Goal: Task Accomplishment & Management: Use online tool/utility

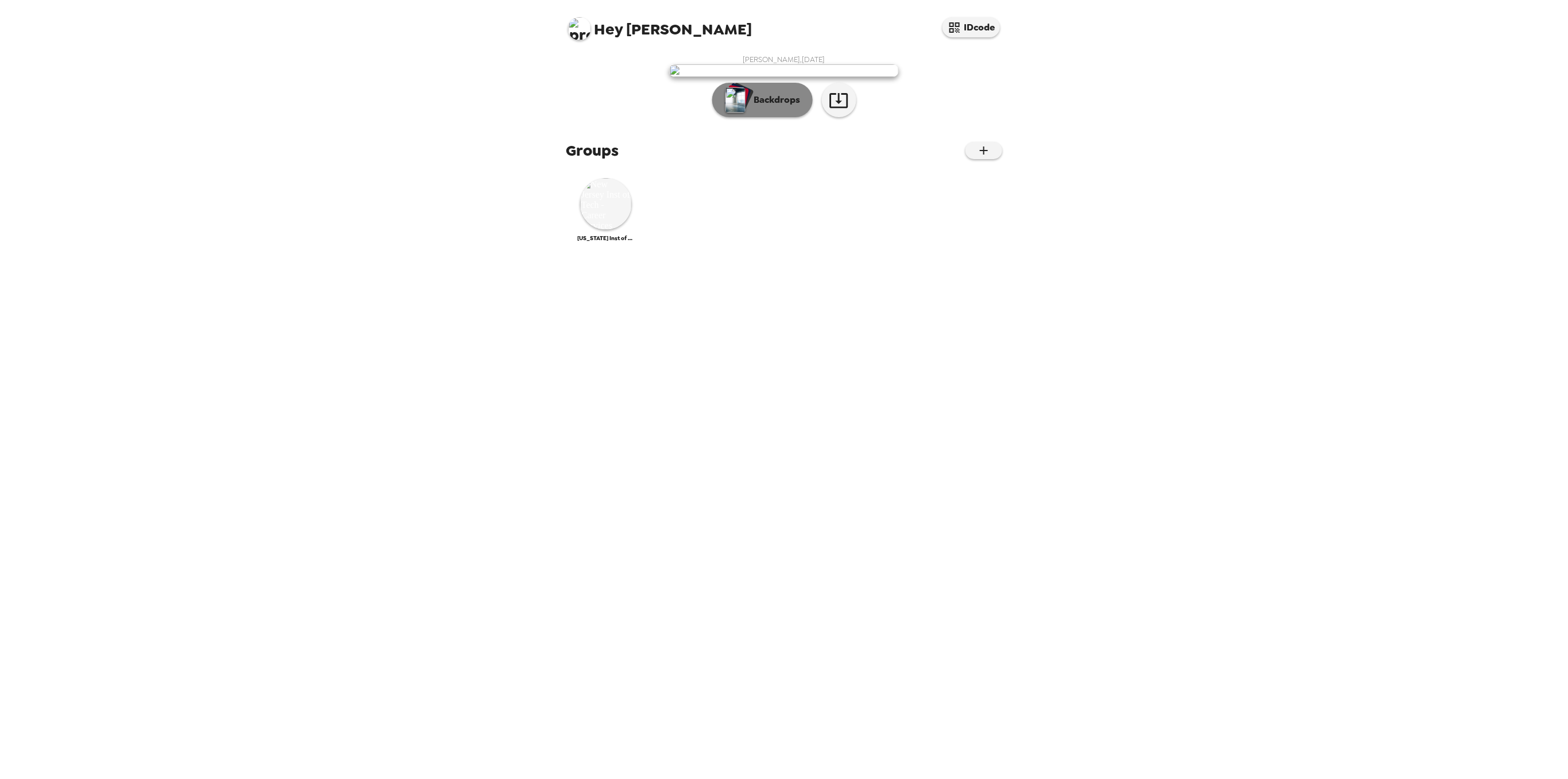
click at [789, 107] on p "Backdrops" at bounding box center [774, 100] width 52 height 14
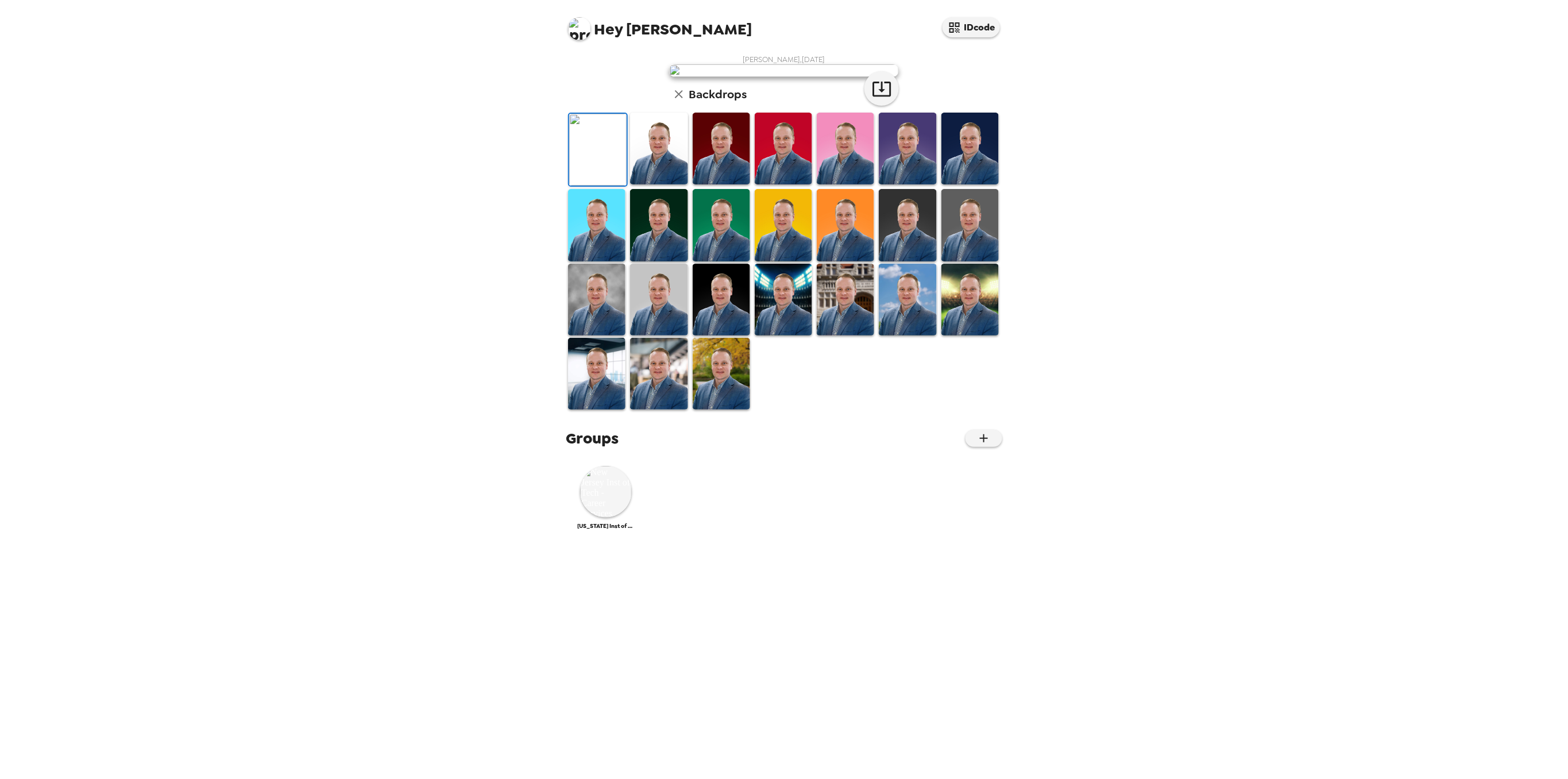
click at [663, 185] on img at bounding box center [659, 149] width 57 height 72
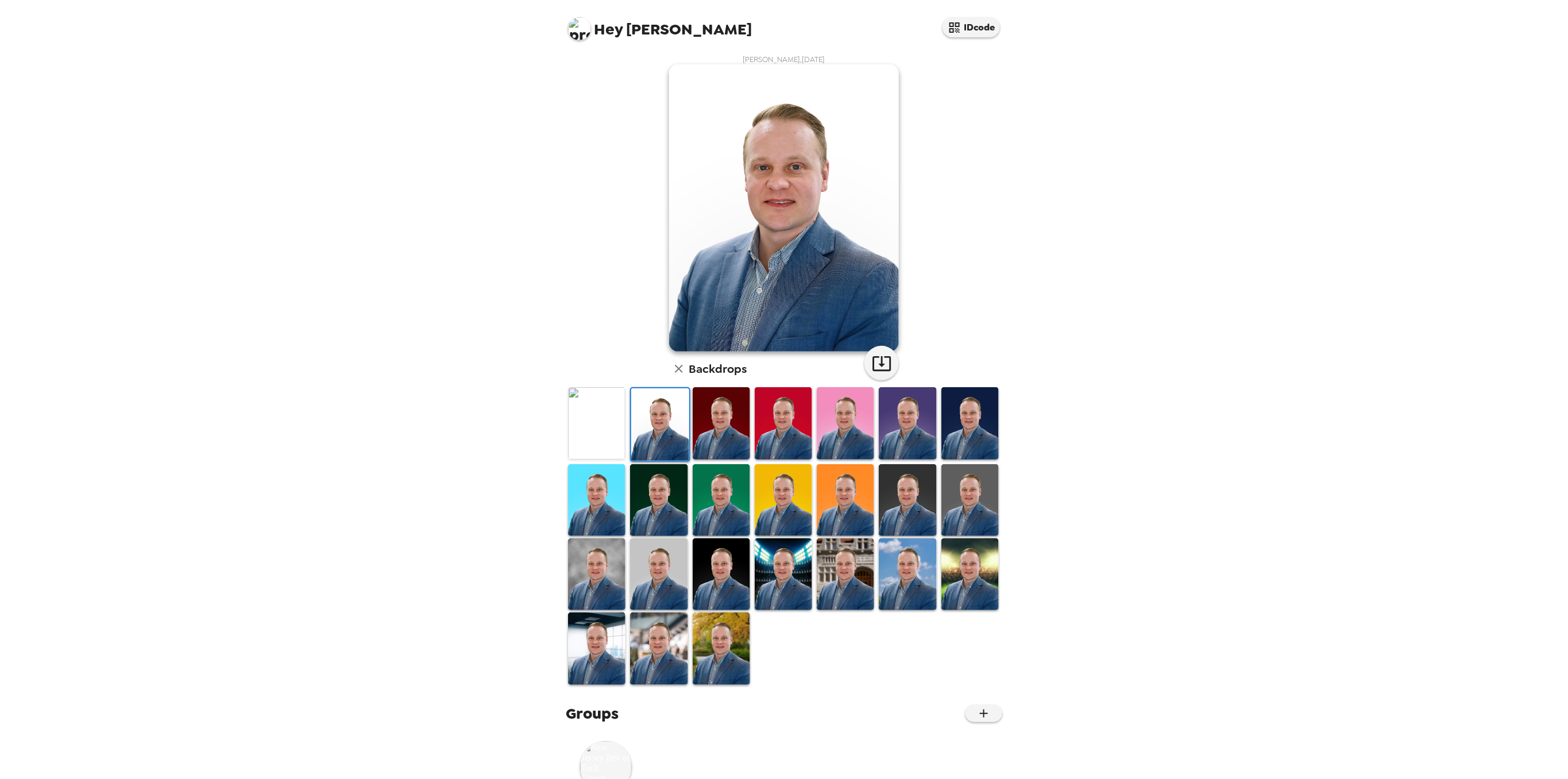
click at [596, 499] on img at bounding box center [596, 500] width 57 height 72
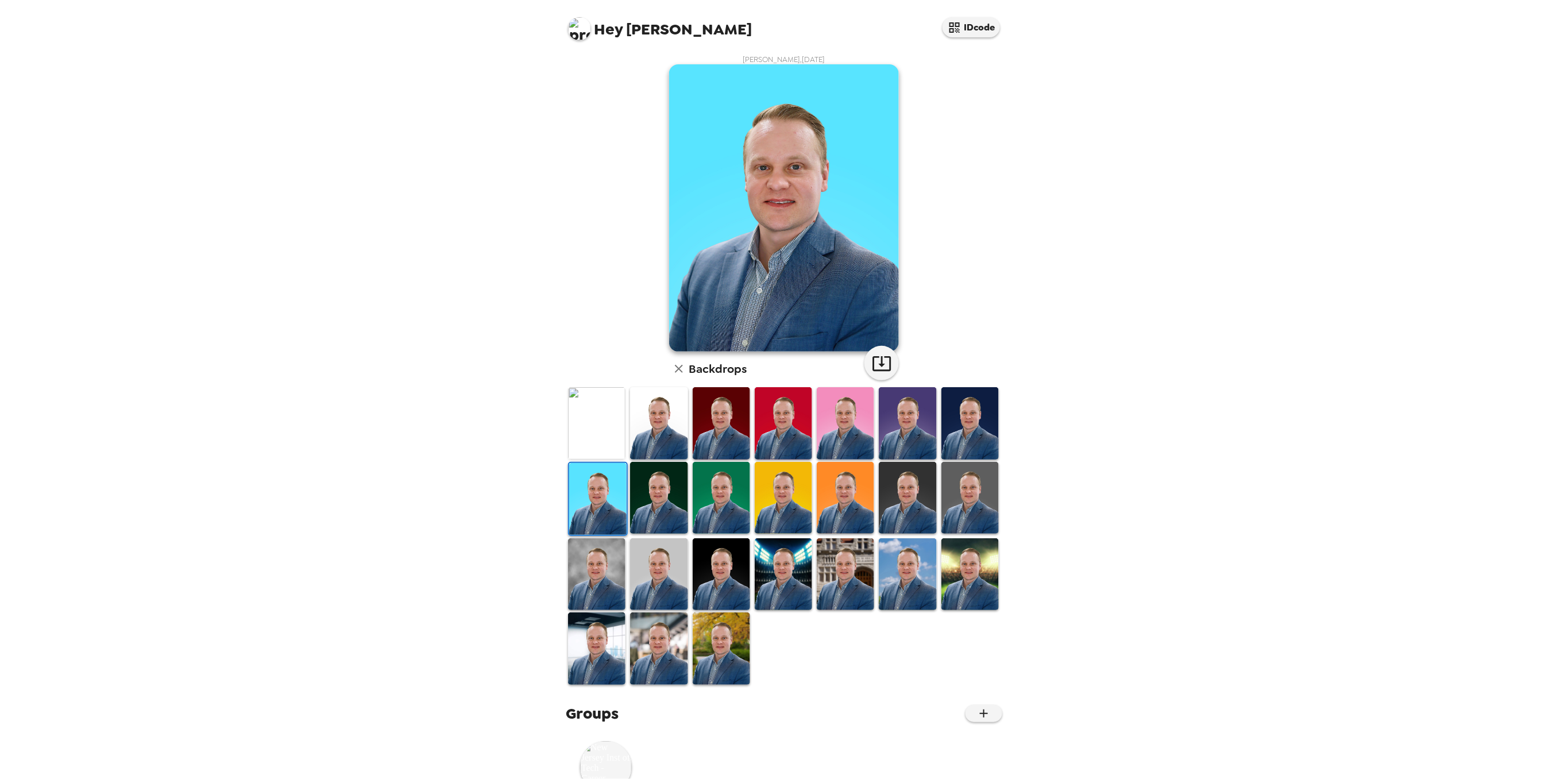
click at [660, 499] on img at bounding box center [659, 498] width 57 height 72
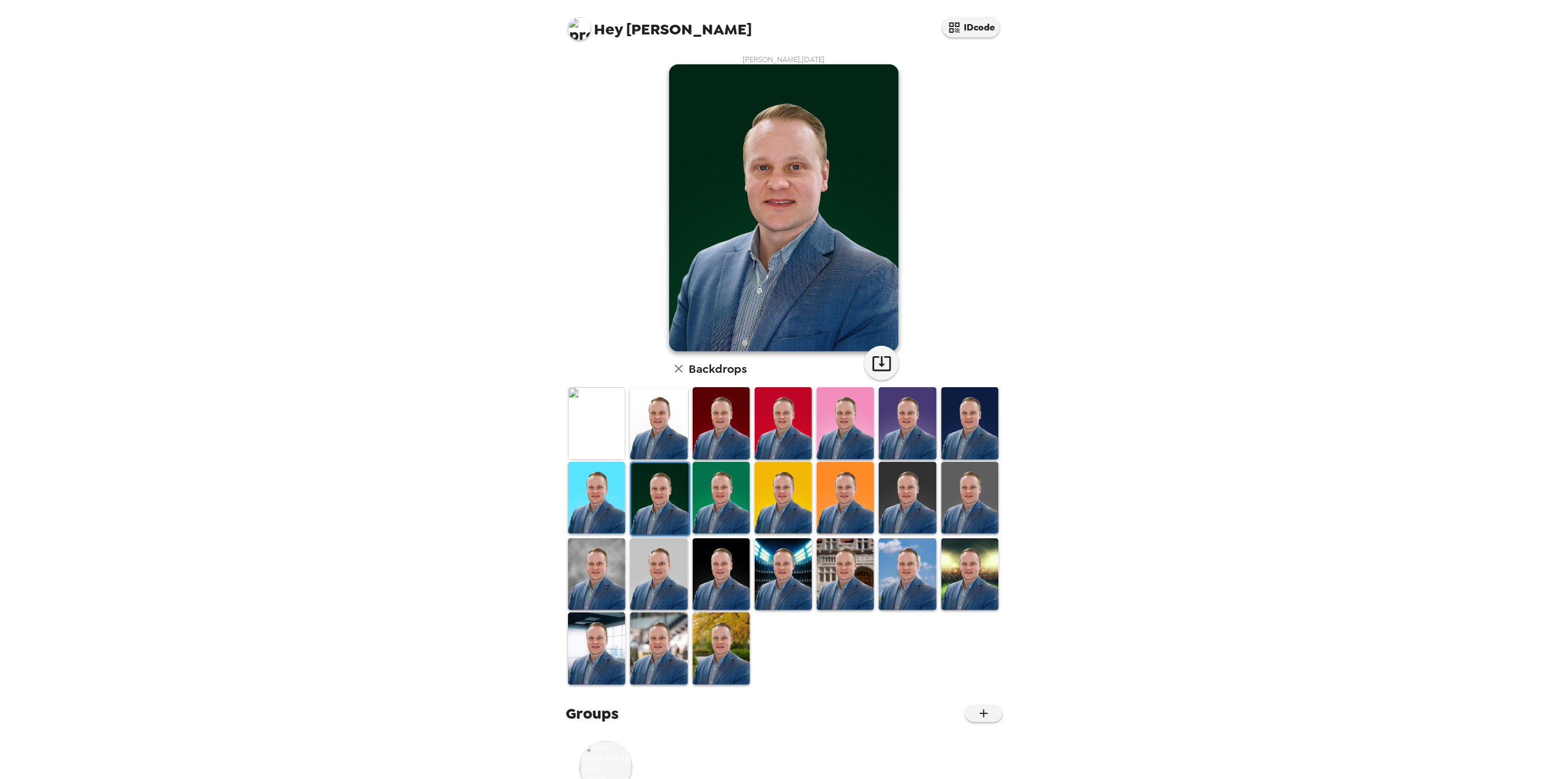
click at [648, 552] on img at bounding box center [659, 575] width 57 height 72
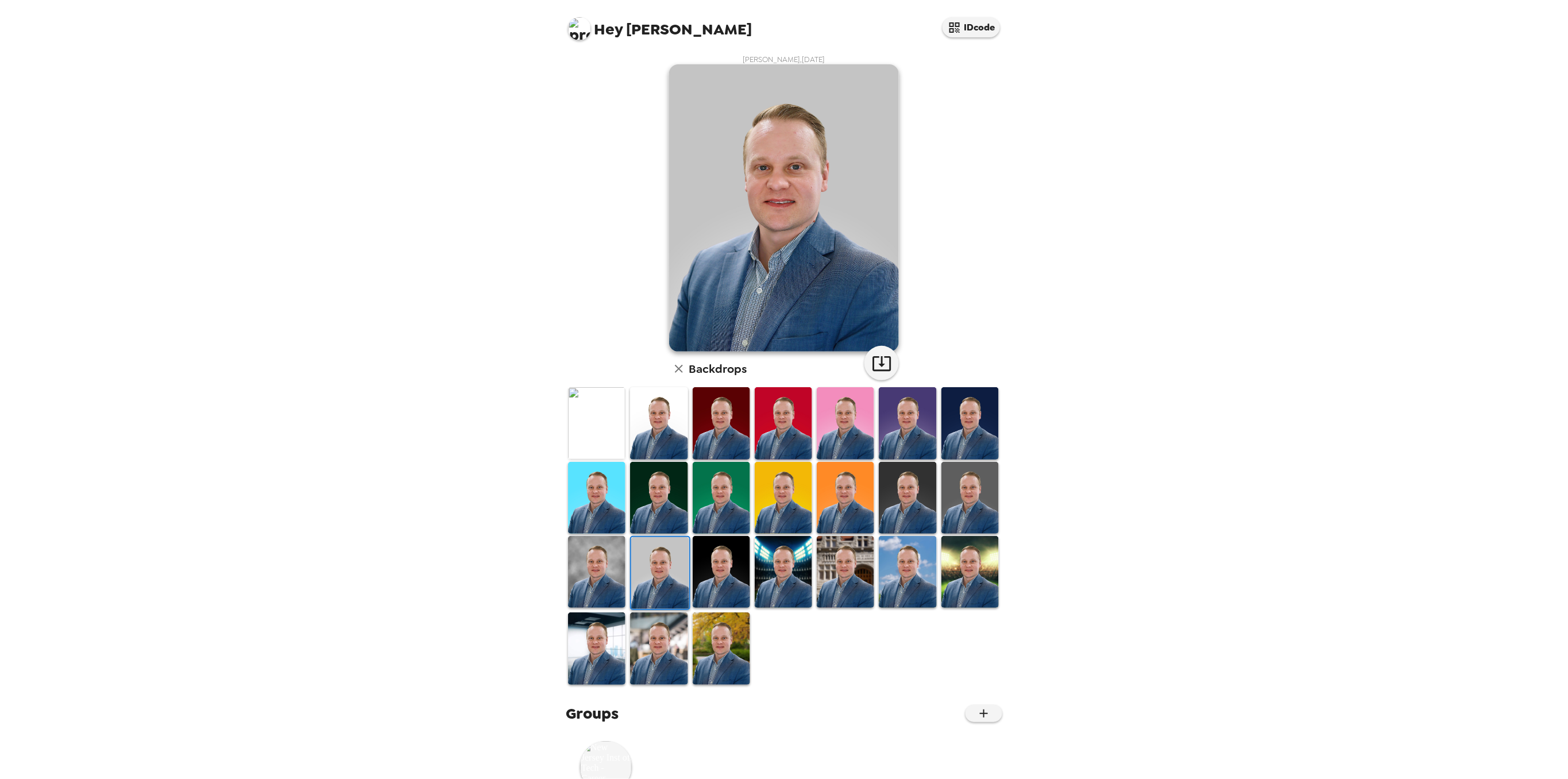
click at [610, 566] on img at bounding box center [596, 572] width 57 height 72
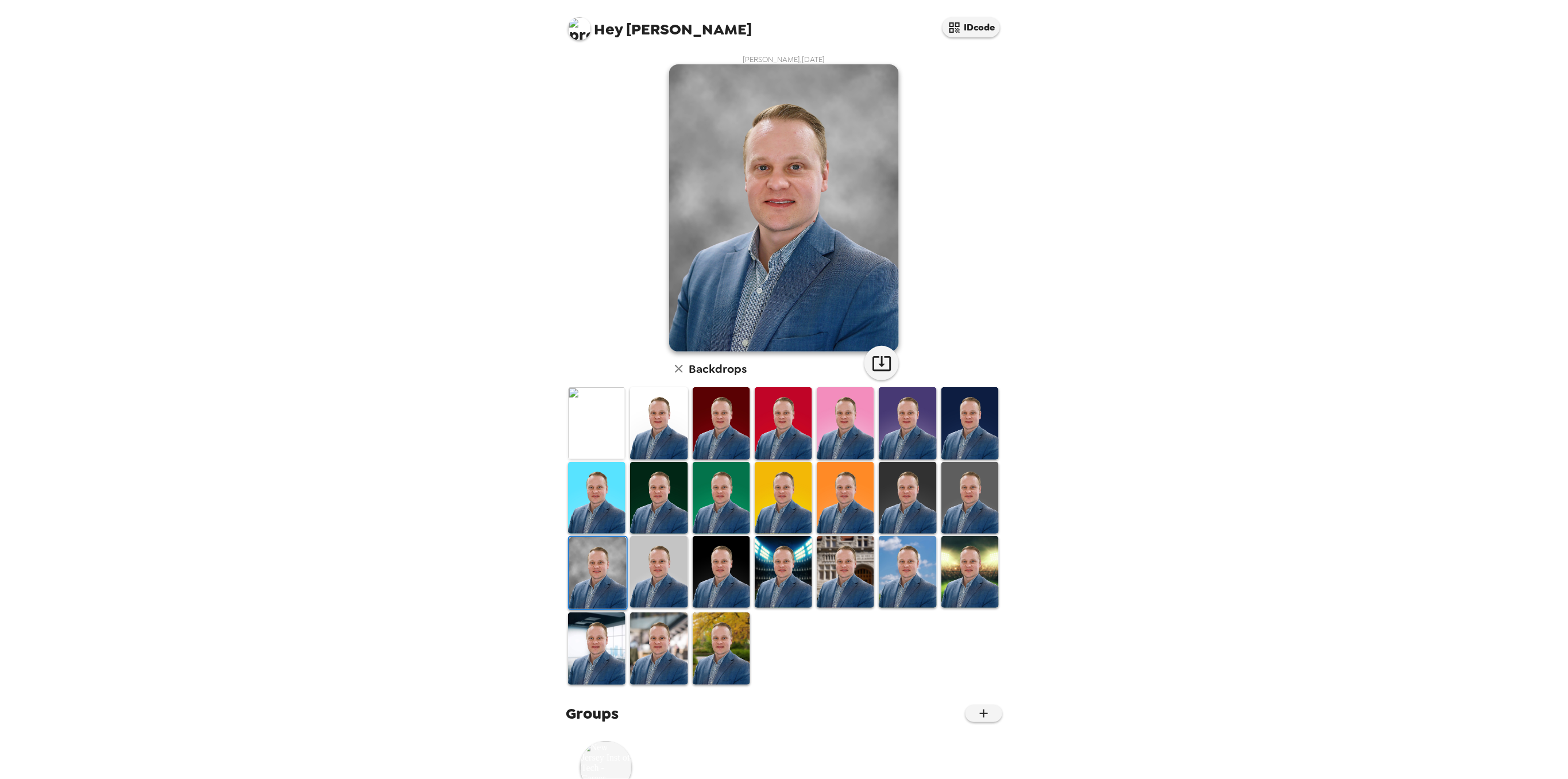
click at [605, 644] on img at bounding box center [596, 648] width 57 height 72
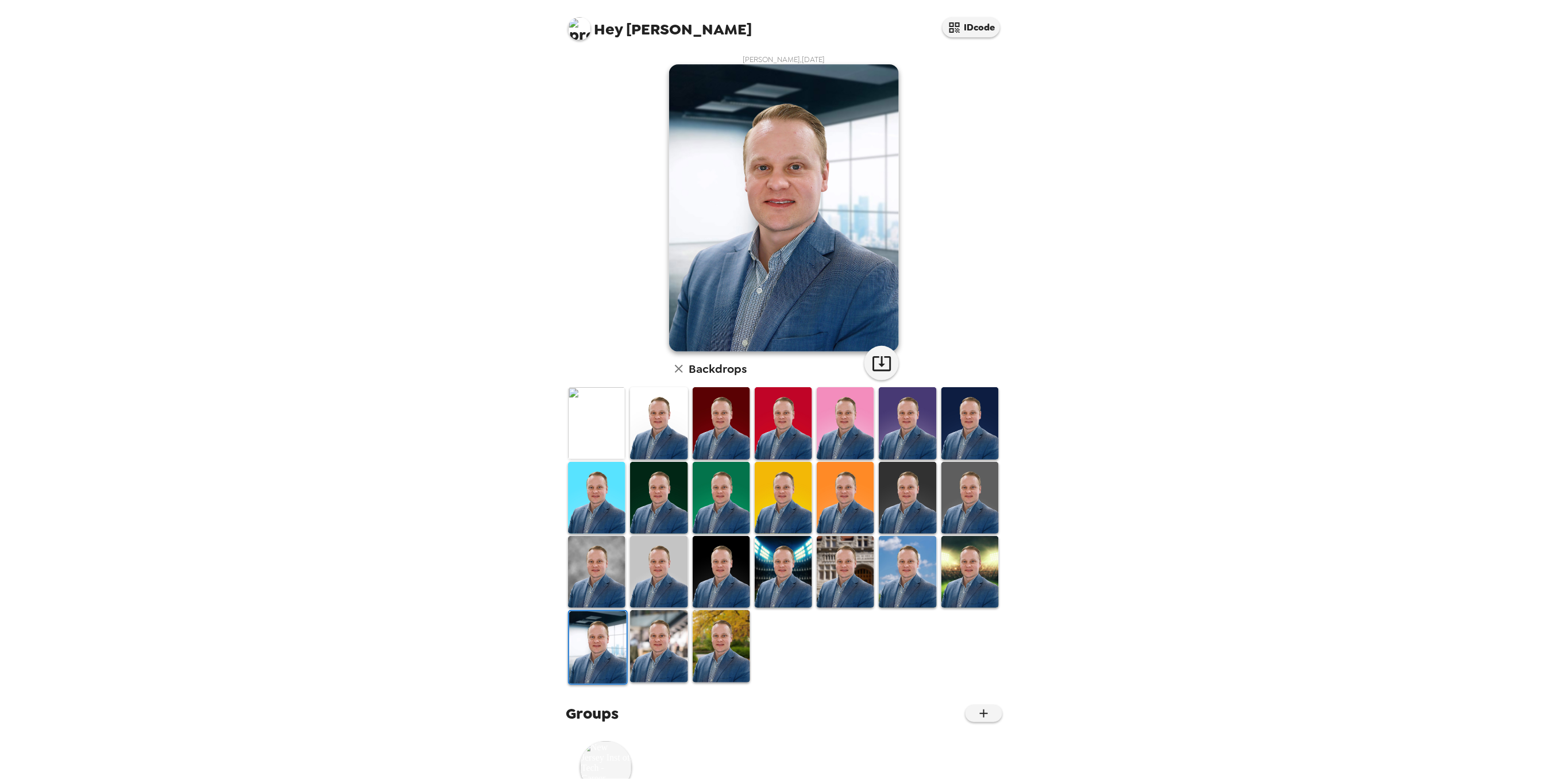
click at [666, 643] on img at bounding box center [659, 646] width 57 height 72
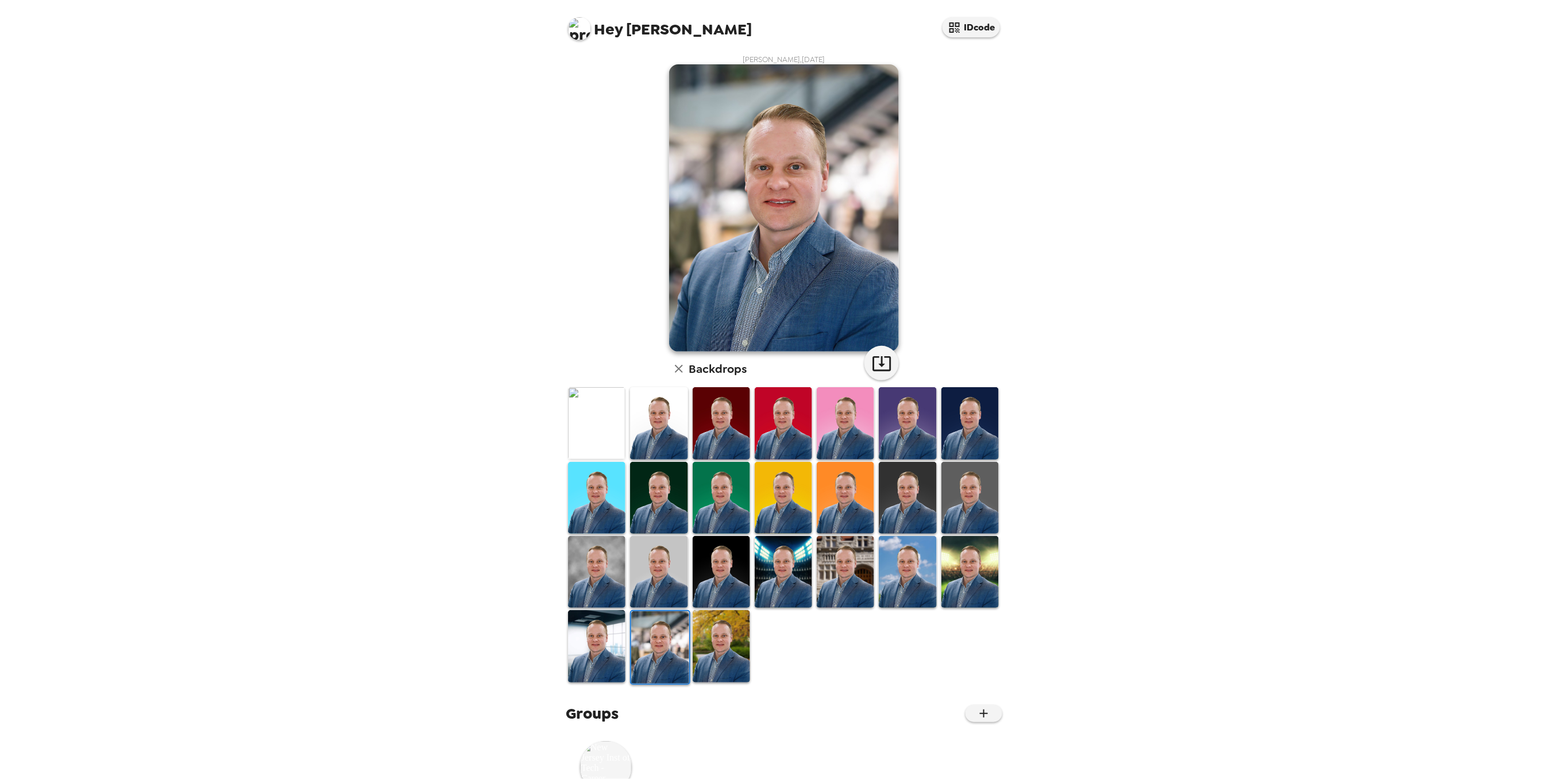
drag, startPoint x: 735, startPoint y: 642, endPoint x: 803, endPoint y: 633, distance: 68.6
click at [735, 641] on img at bounding box center [721, 646] width 57 height 72
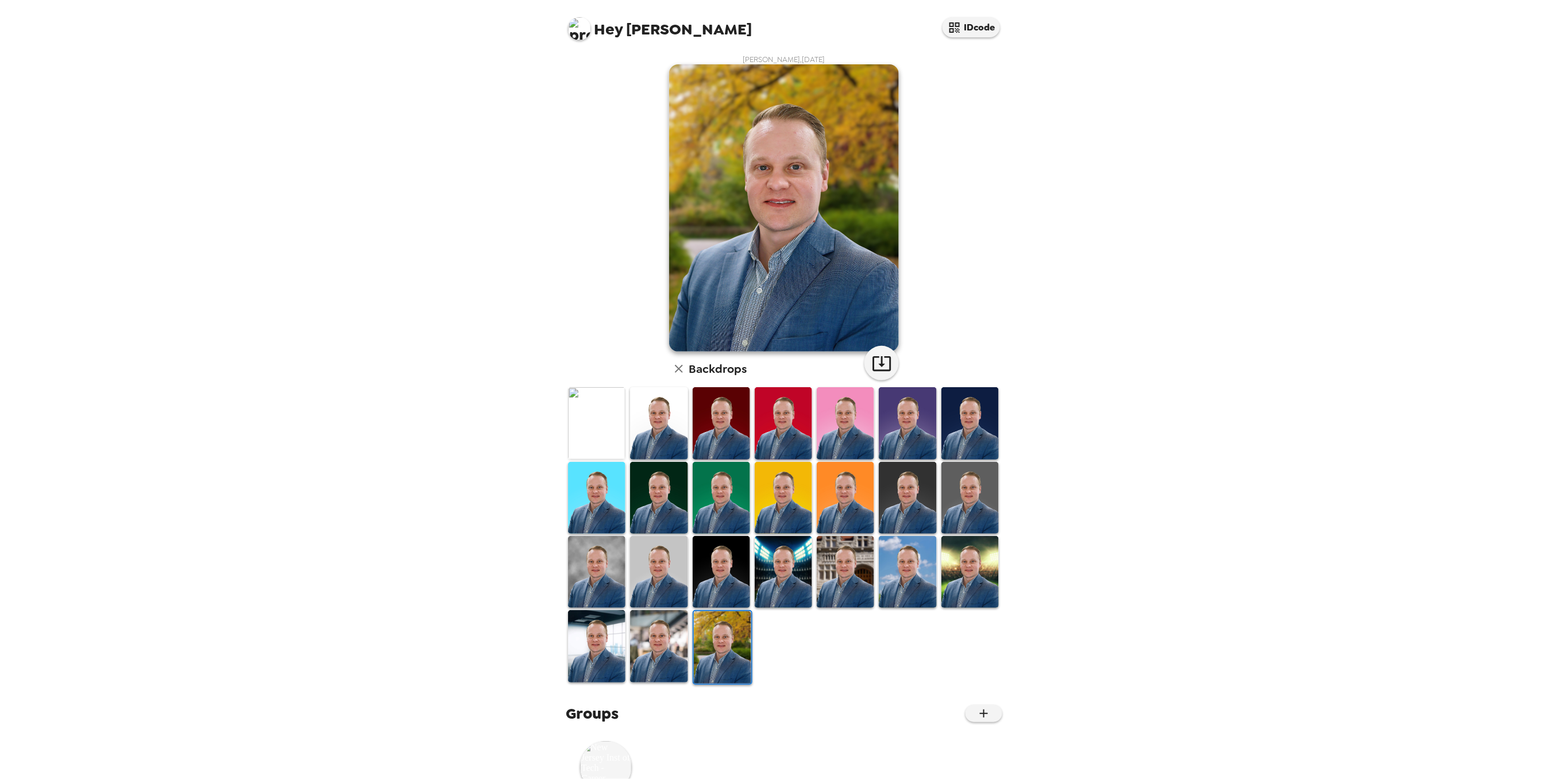
click at [958, 569] on img at bounding box center [970, 572] width 57 height 72
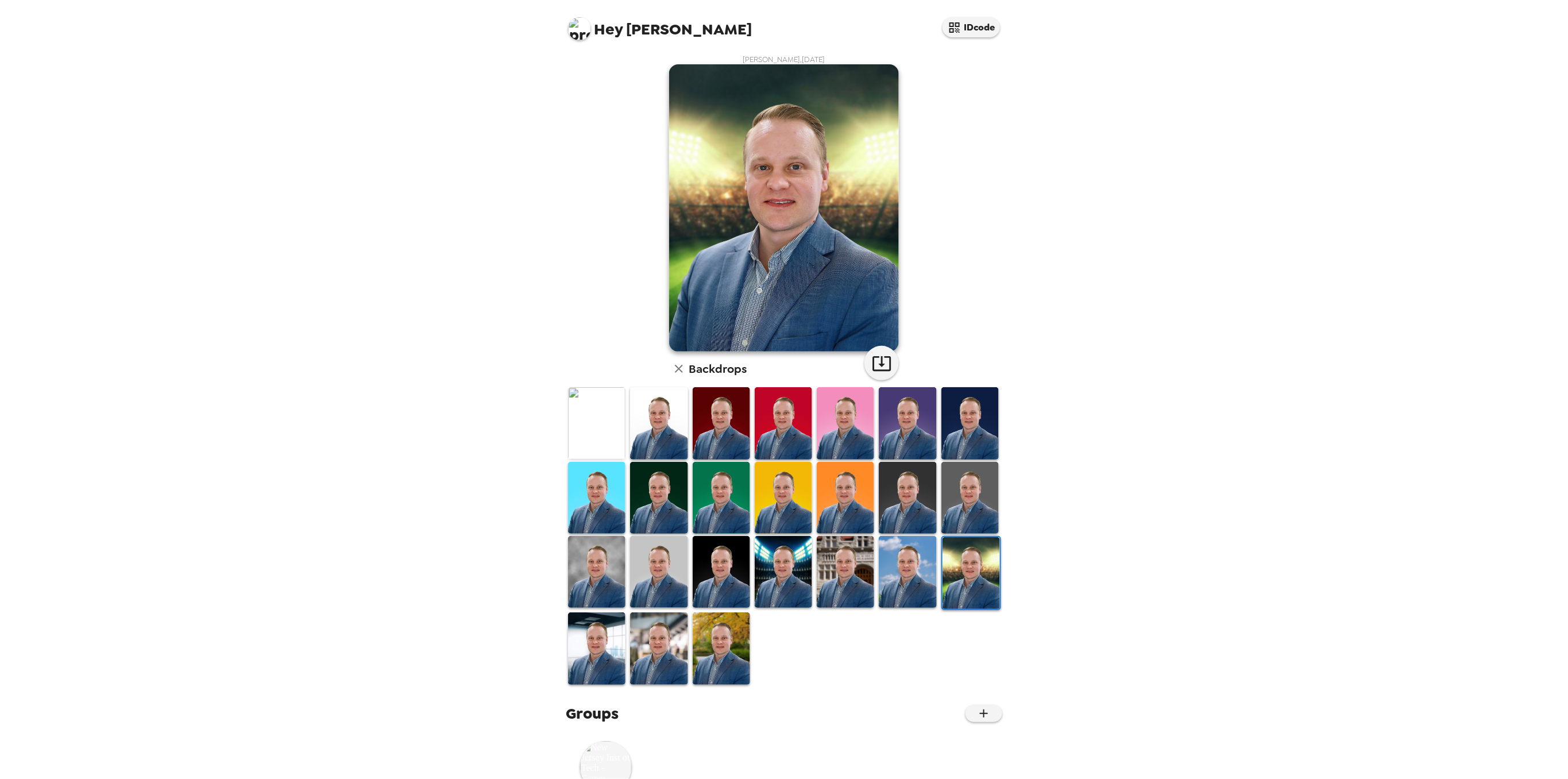
click at [892, 563] on img at bounding box center [908, 572] width 57 height 72
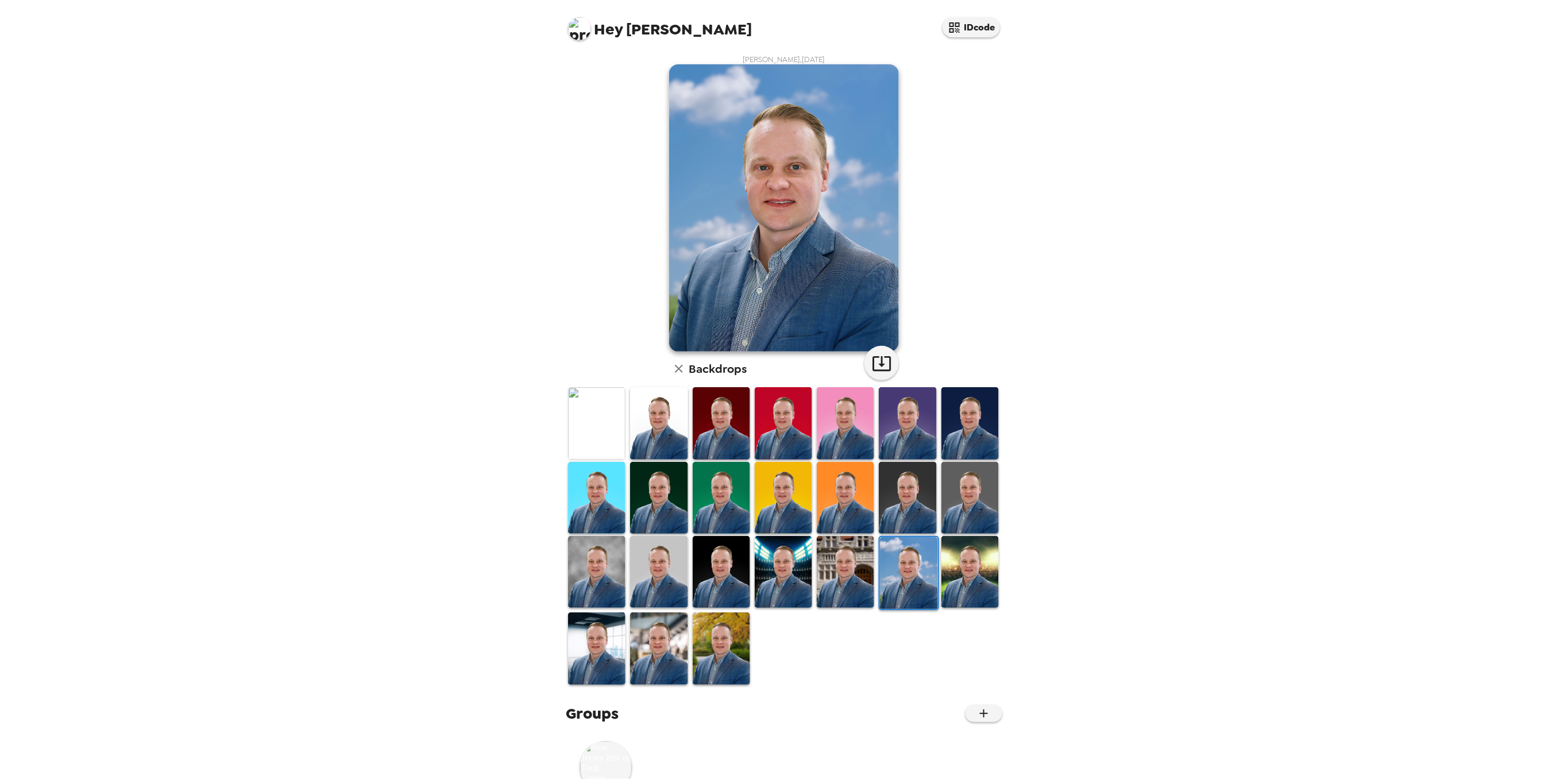
click at [832, 569] on img at bounding box center [845, 572] width 57 height 72
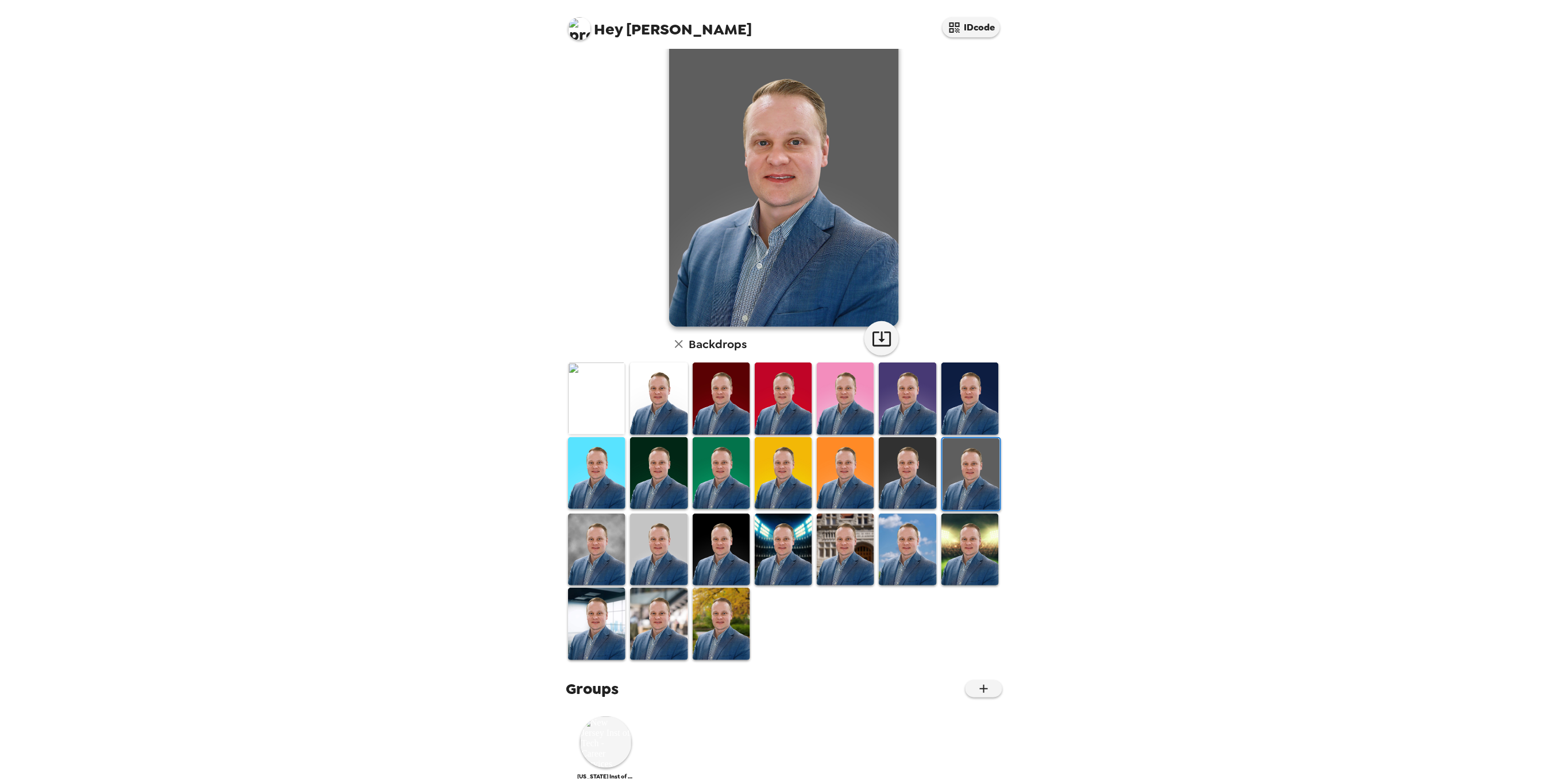
scroll to position [38, 0]
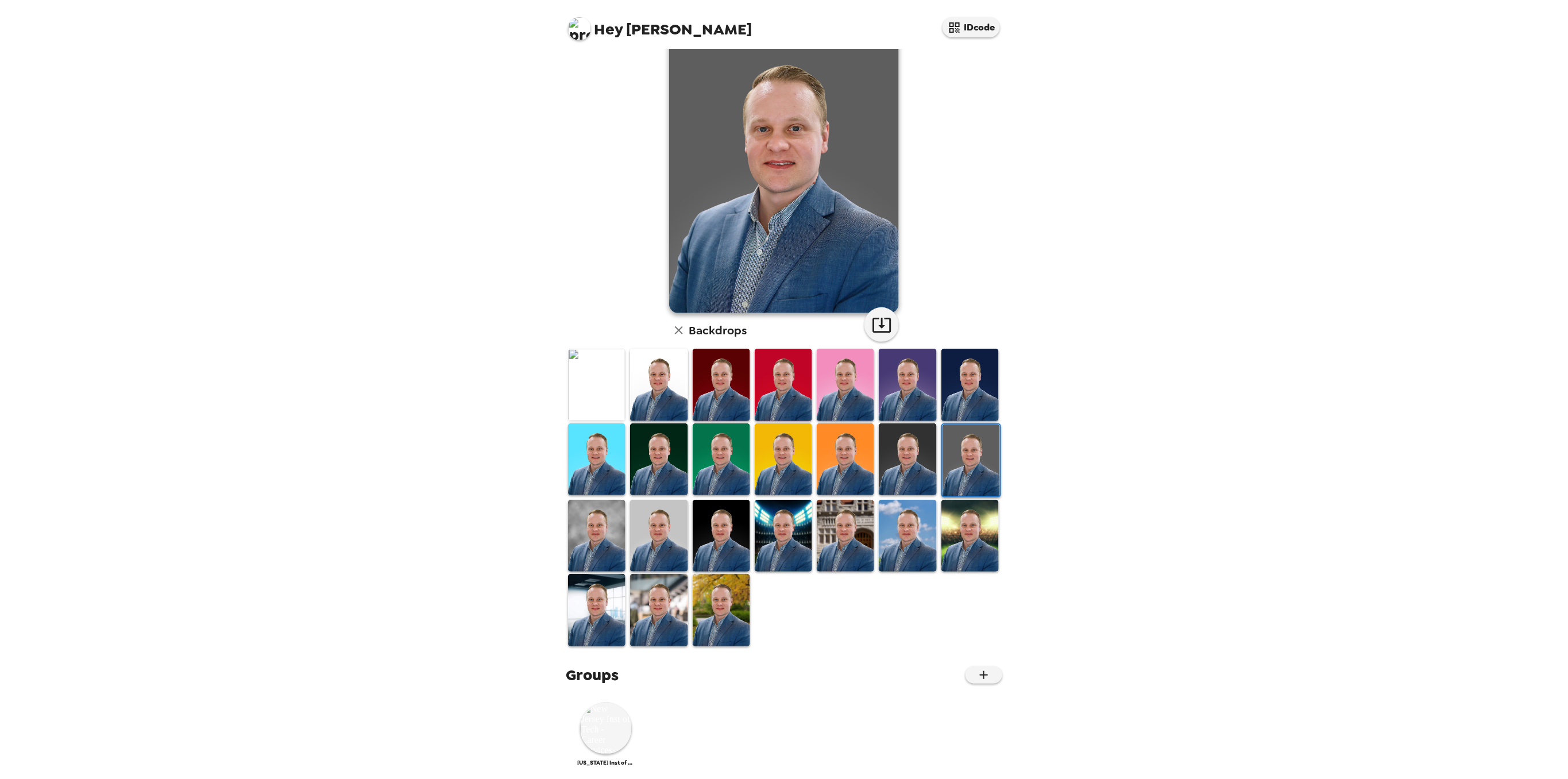
click at [788, 394] on img at bounding box center [783, 385] width 57 height 72
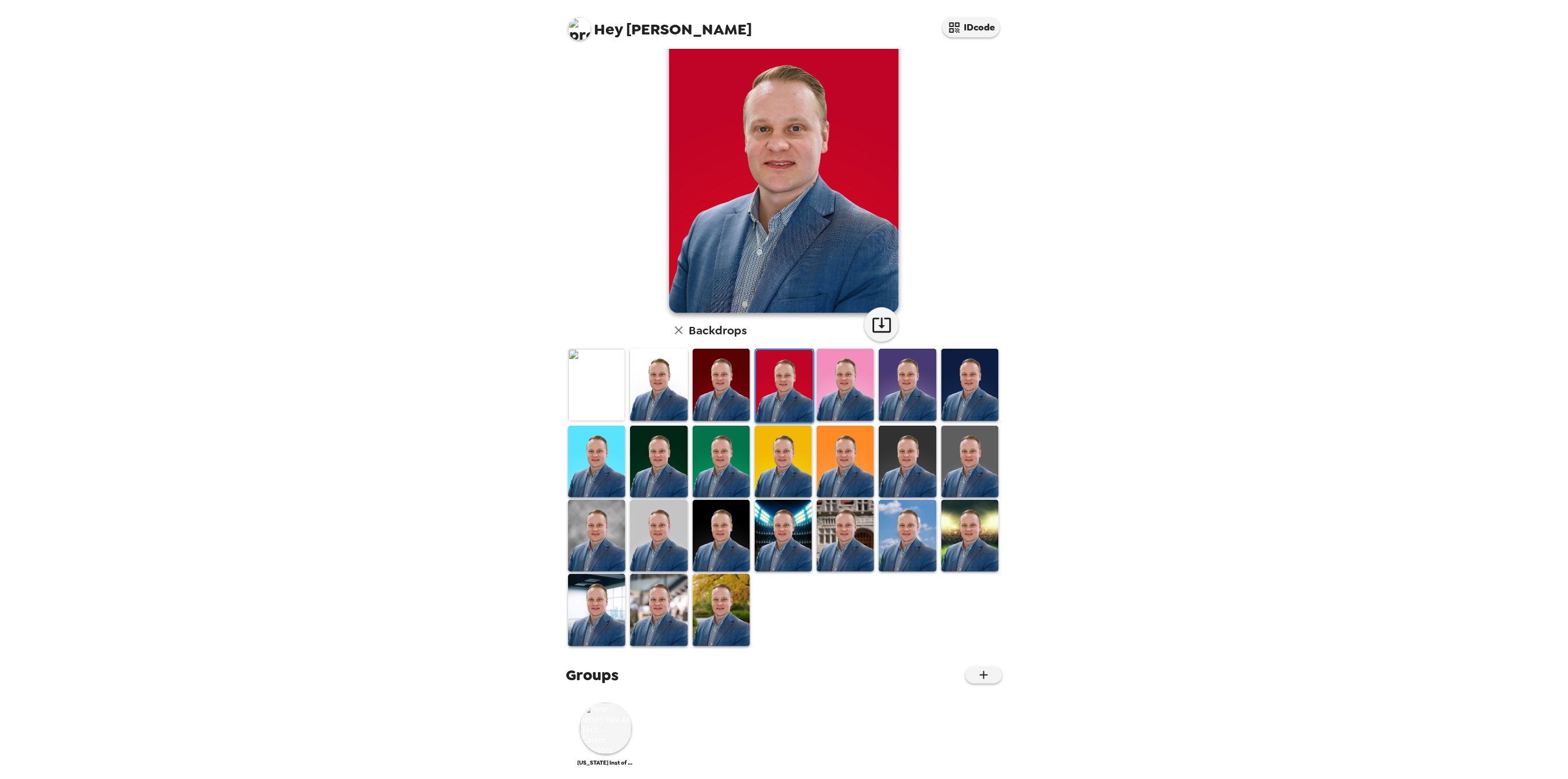
click at [731, 396] on img at bounding box center [721, 385] width 57 height 72
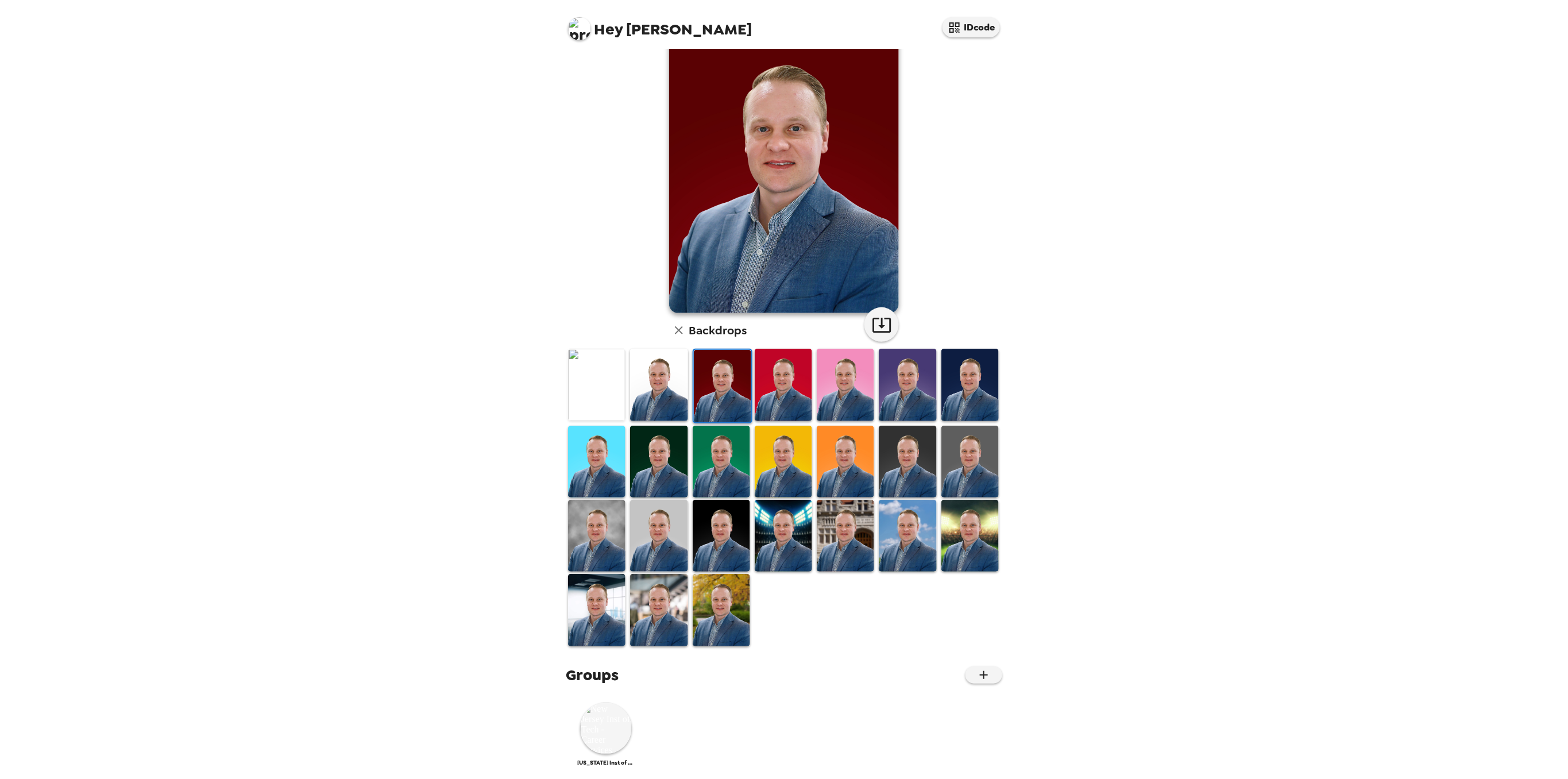
click at [654, 468] on img at bounding box center [659, 462] width 57 height 72
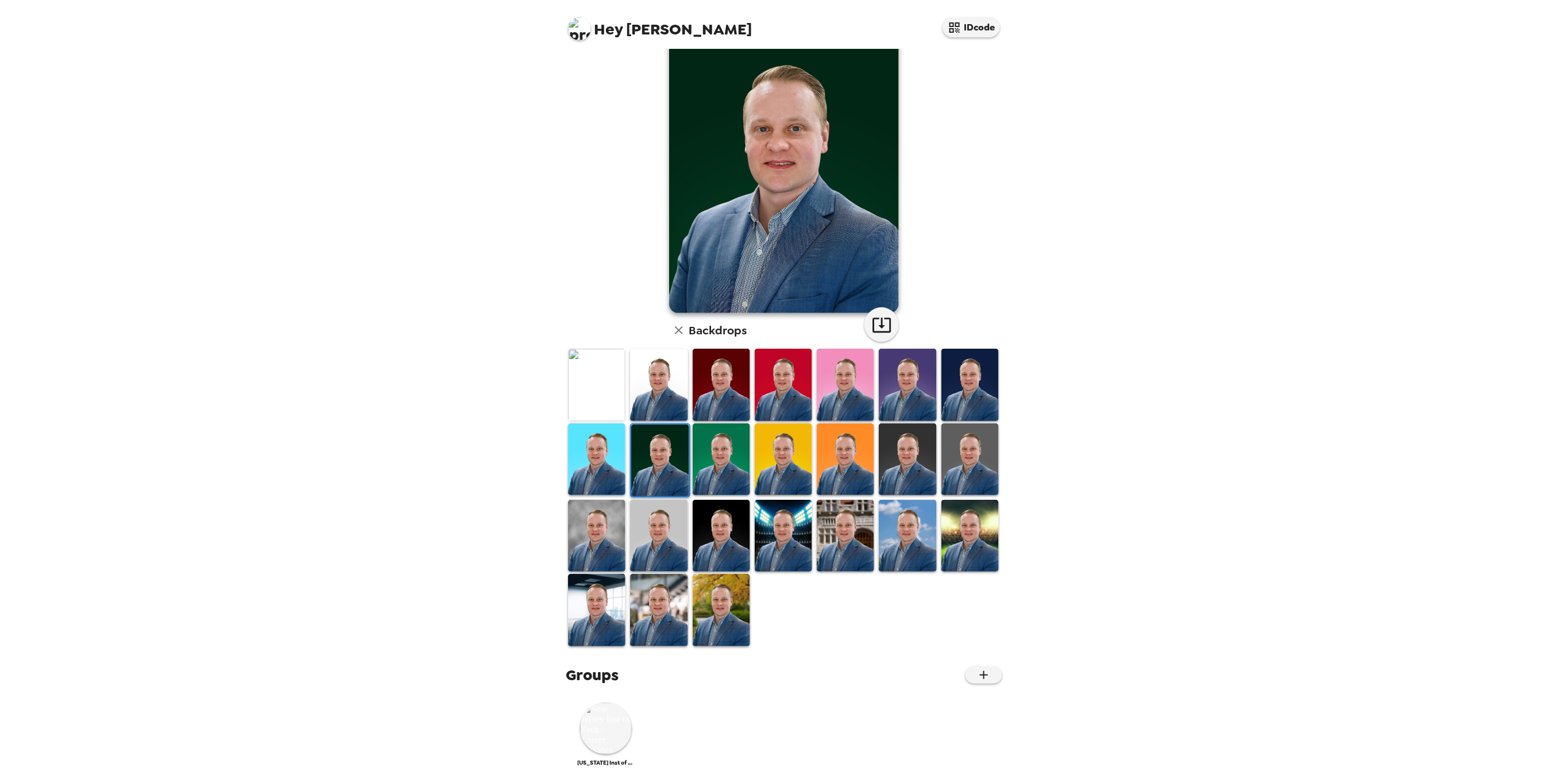
click at [609, 467] on img at bounding box center [596, 460] width 57 height 72
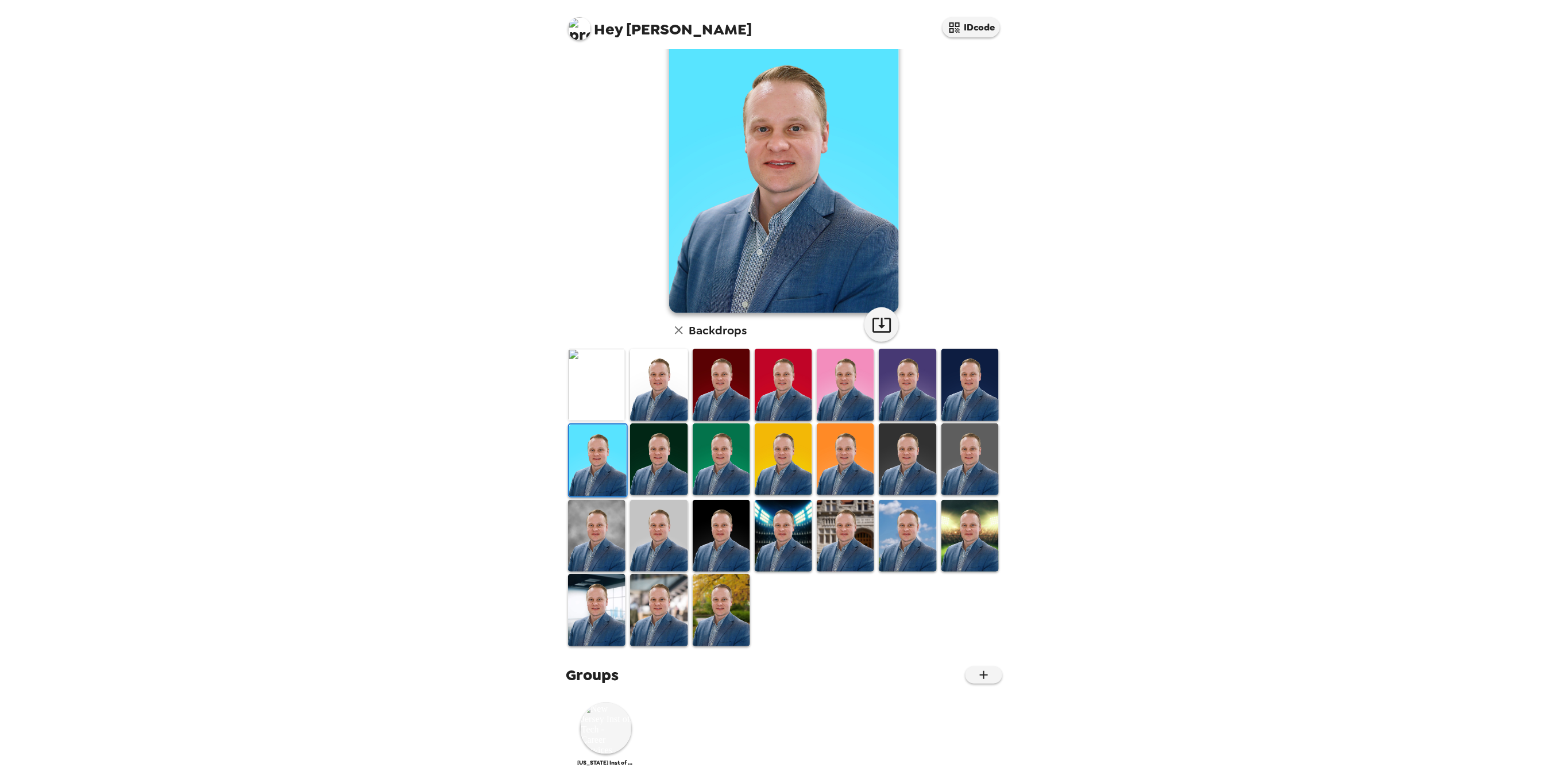
click at [610, 508] on img at bounding box center [596, 536] width 57 height 72
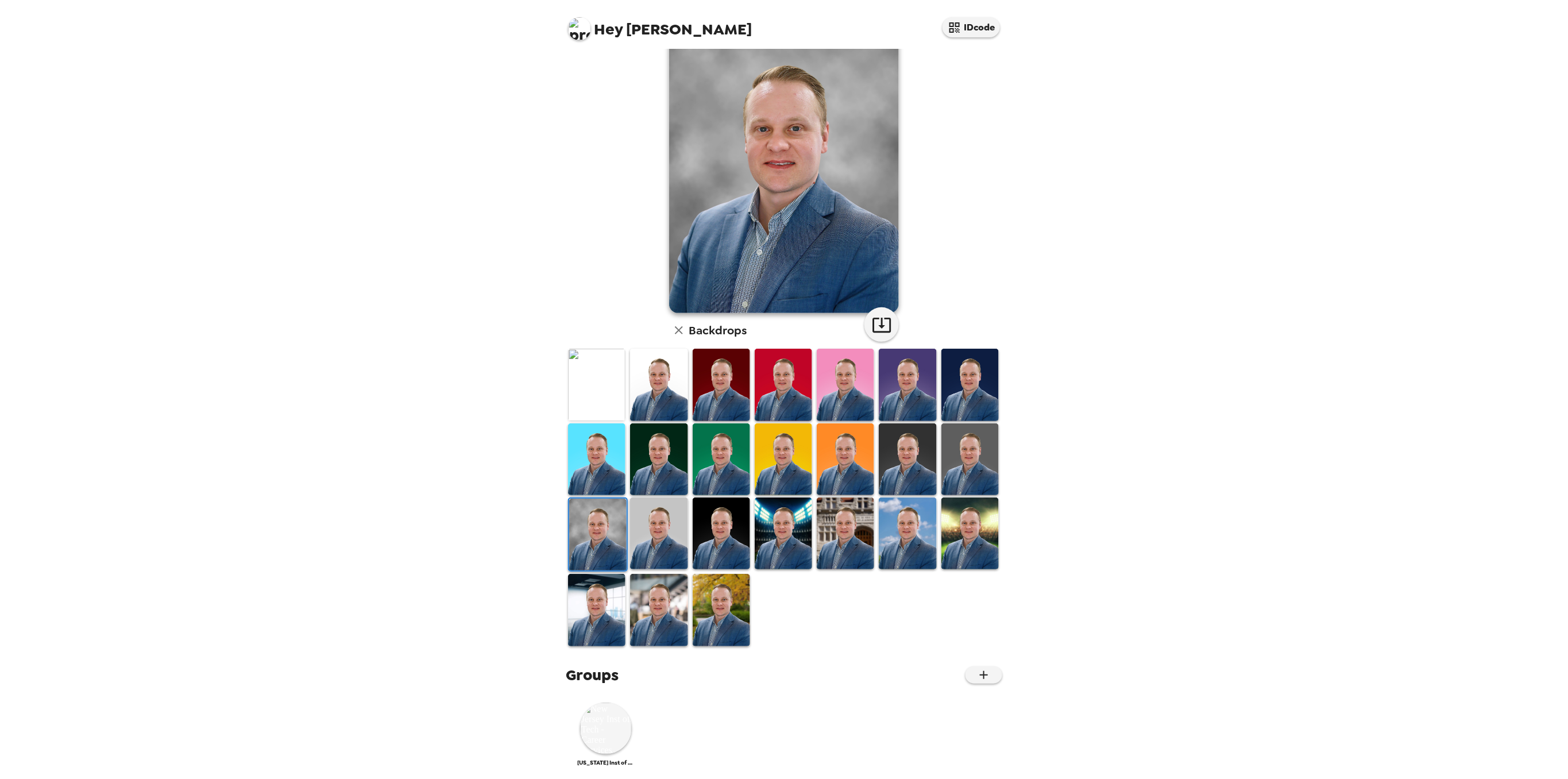
drag, startPoint x: 669, startPoint y: 532, endPoint x: 632, endPoint y: 612, distance: 88.1
click at [669, 532] on img at bounding box center [659, 533] width 57 height 72
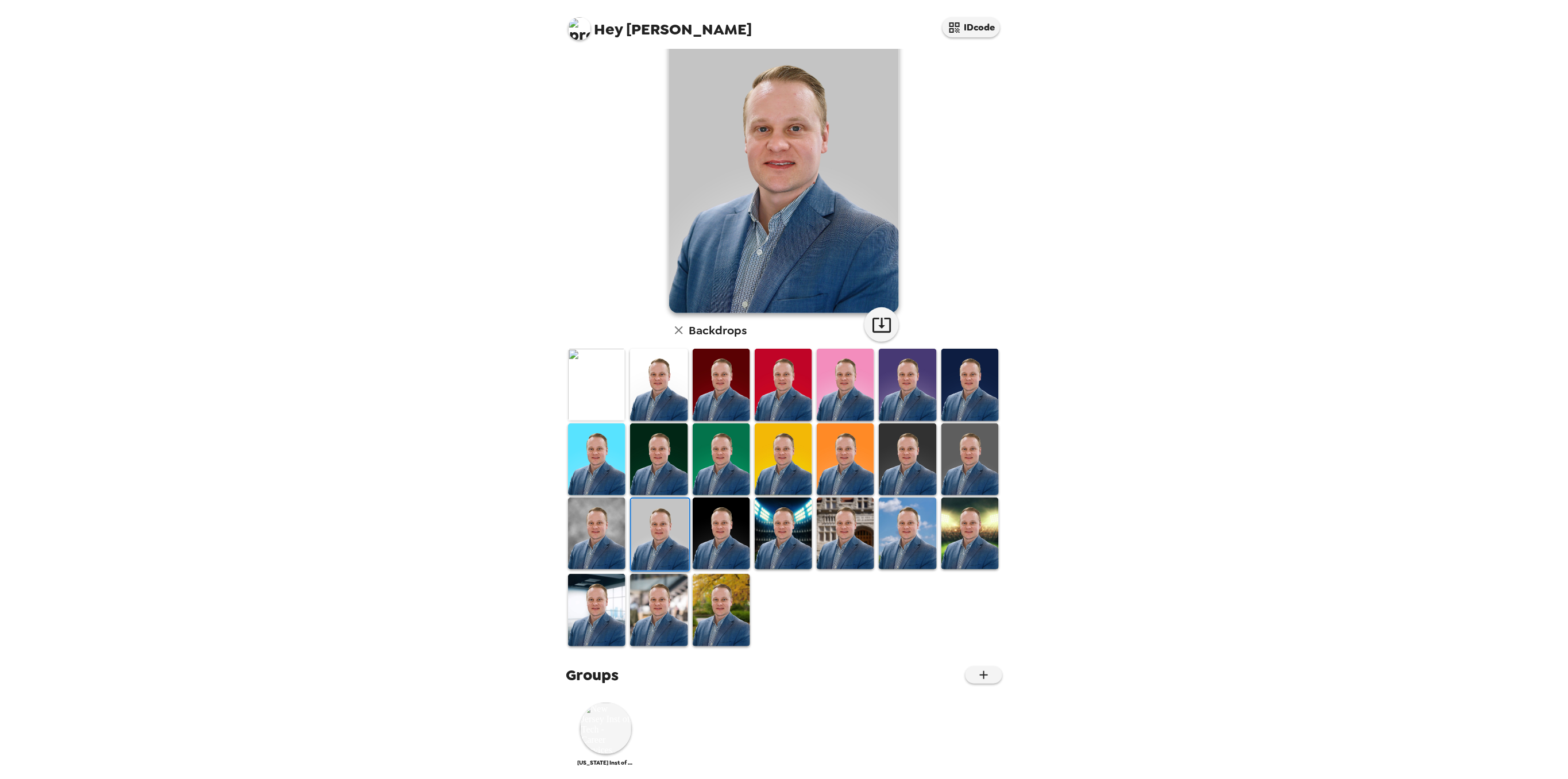
click at [600, 616] on img at bounding box center [596, 610] width 57 height 72
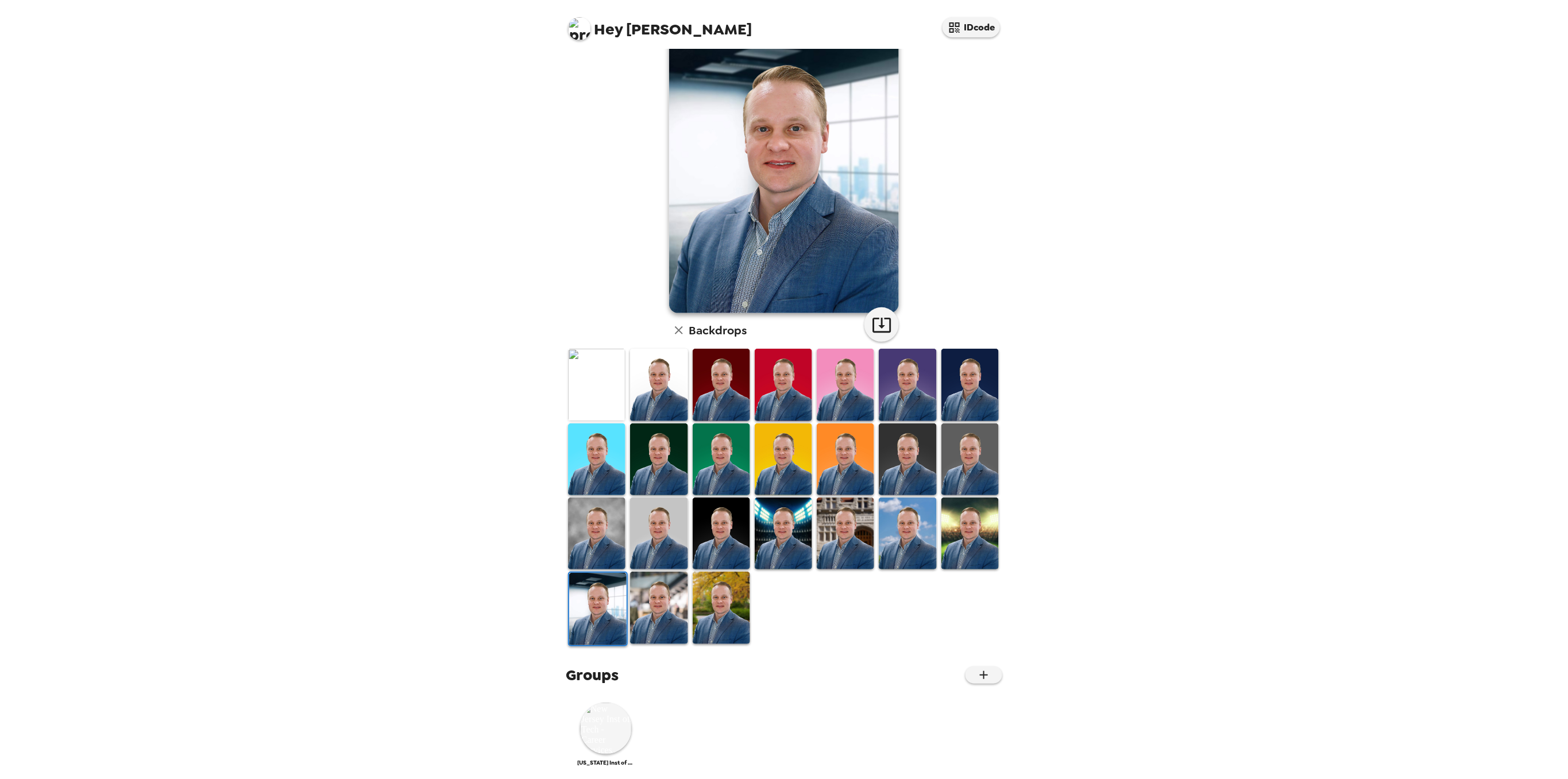
click at [979, 449] on img at bounding box center [970, 460] width 57 height 72
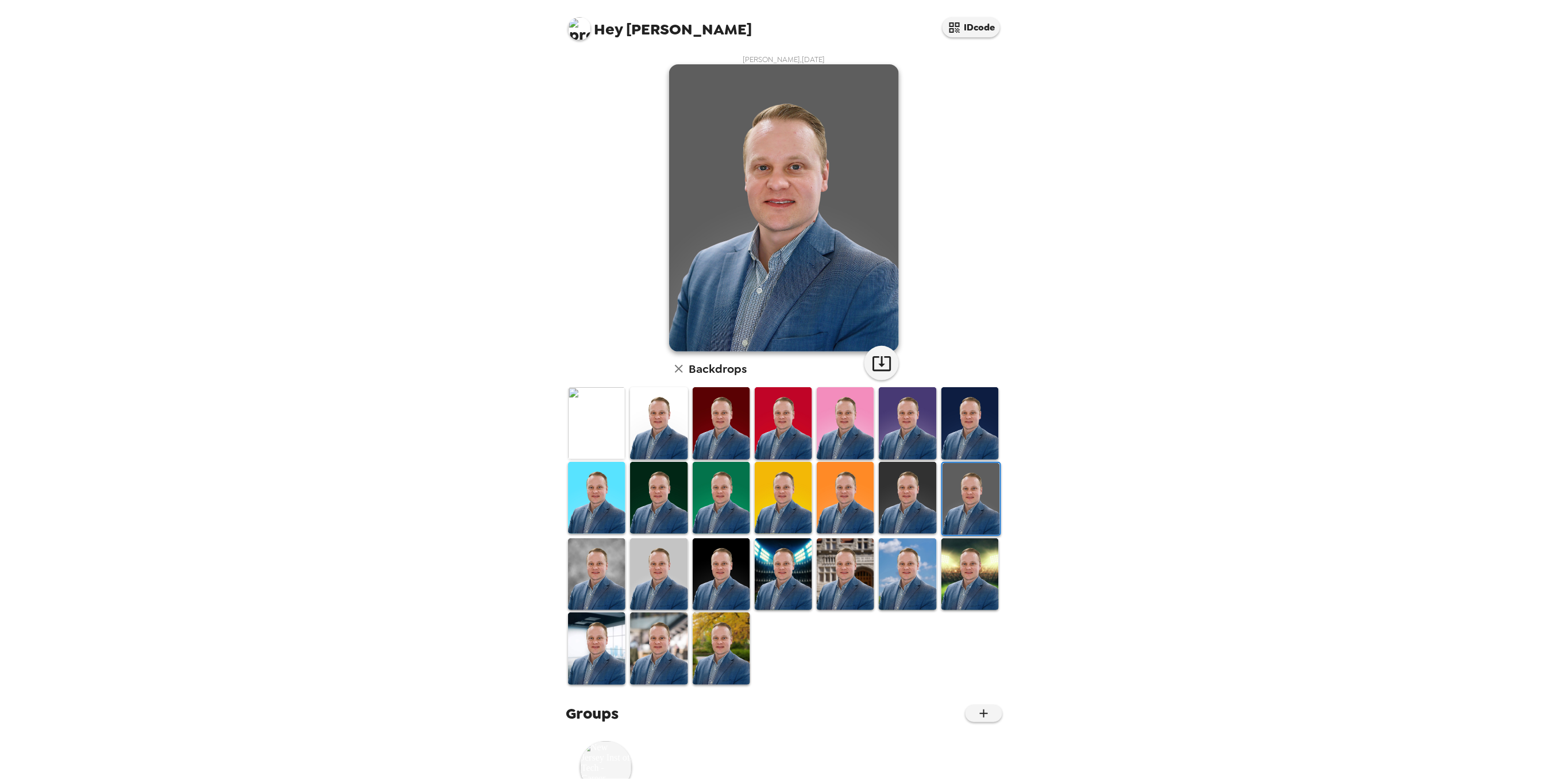
scroll to position [38, 0]
